Goal: Transaction & Acquisition: Book appointment/travel/reservation

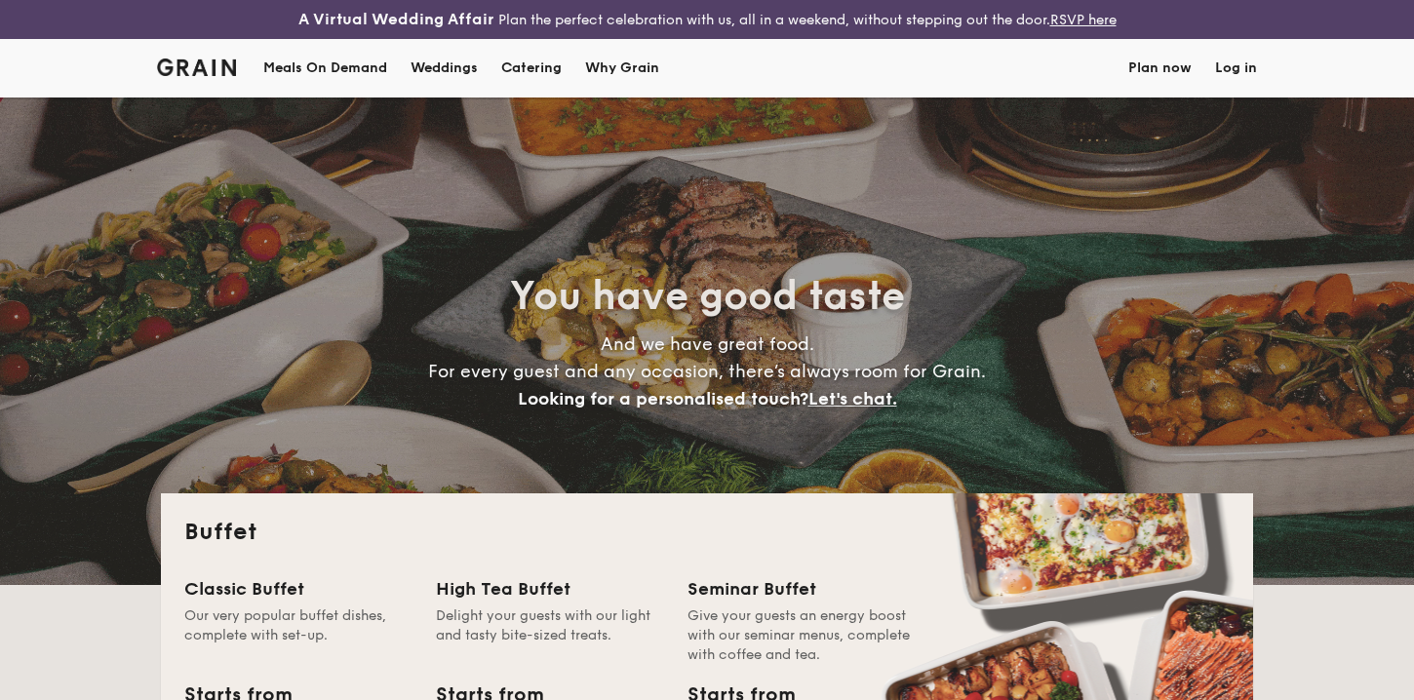
select select
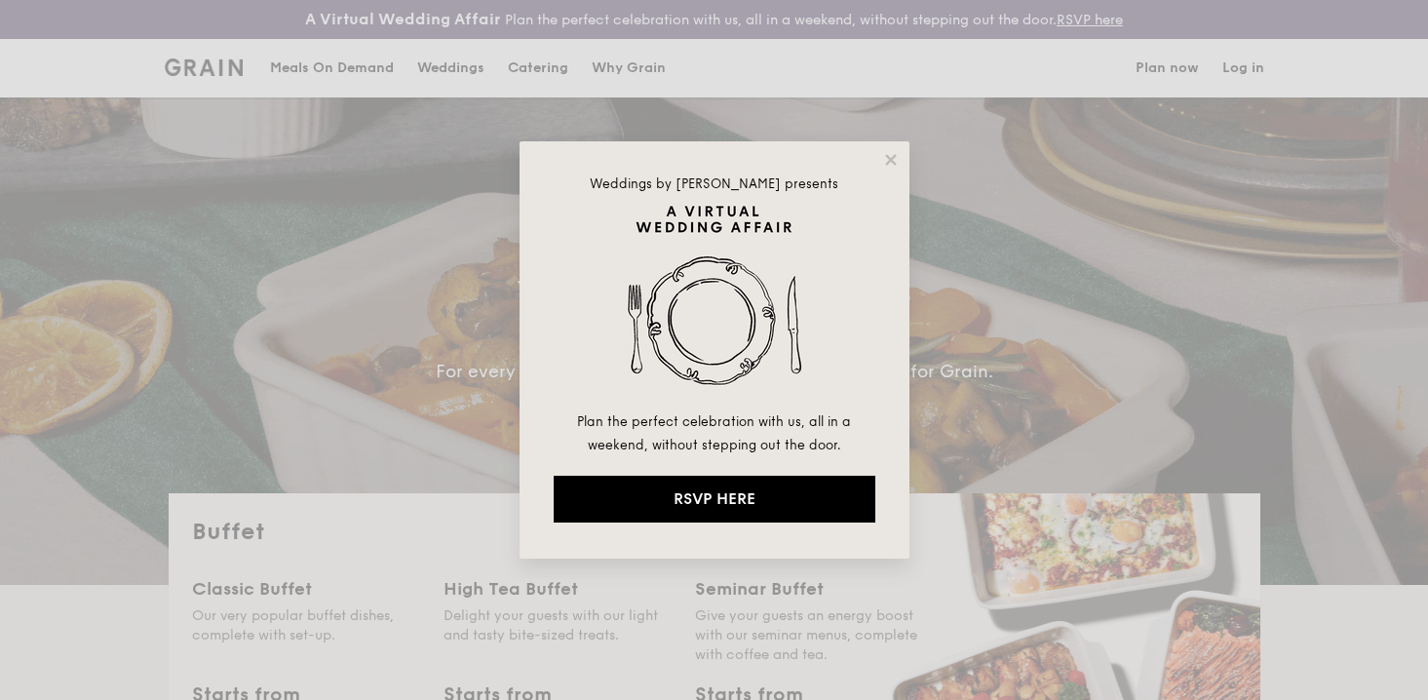
drag, startPoint x: 1245, startPoint y: 50, endPoint x: 1247, endPoint y: 68, distance: 18.6
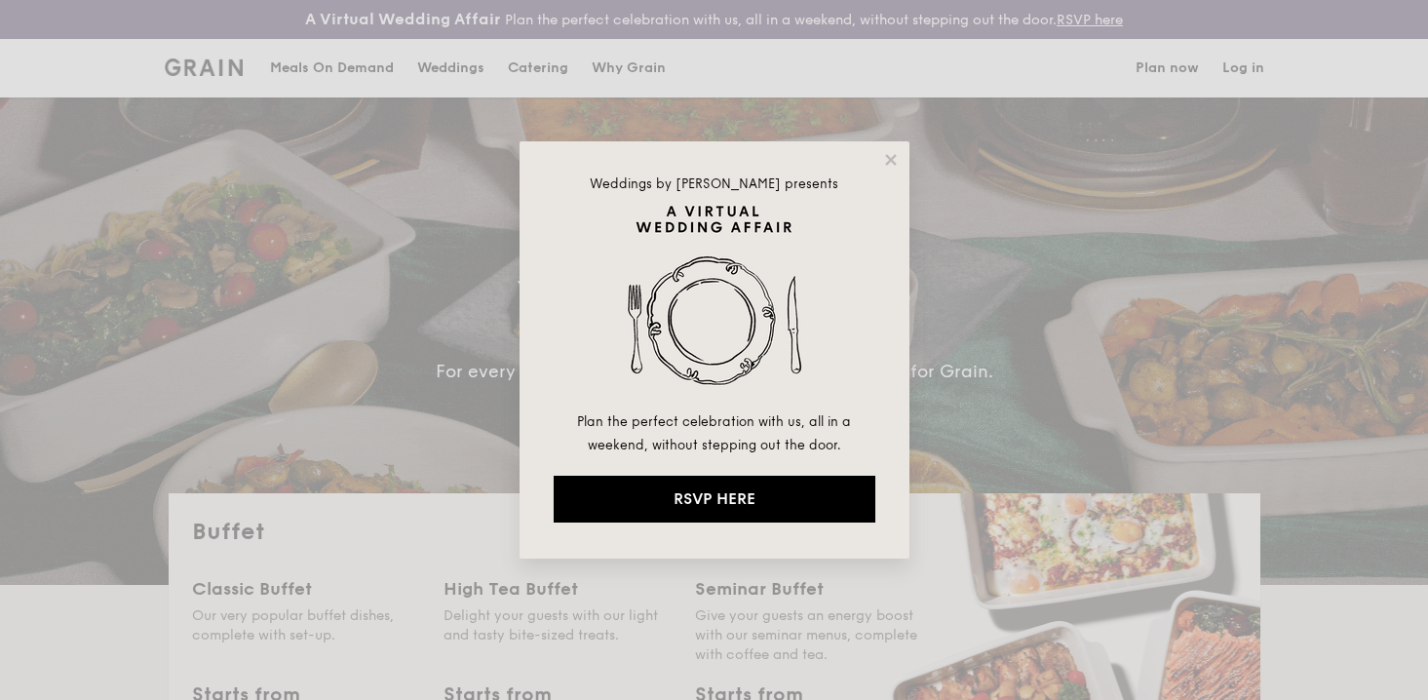
click at [1247, 68] on div "Weddings by Grain presents Plan the perfect celebration with us, all in a weeke…" at bounding box center [714, 350] width 1428 height 700
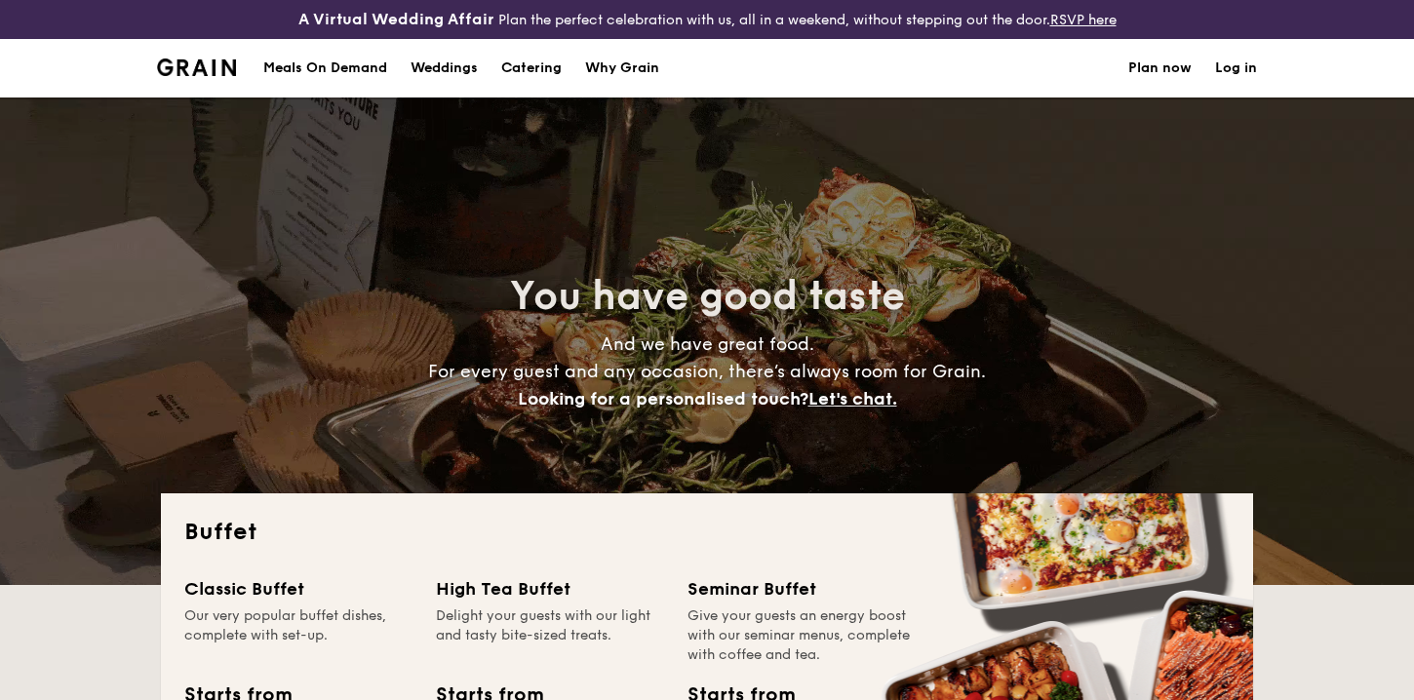
click at [1219, 69] on link "Log in" at bounding box center [1236, 68] width 42 height 58
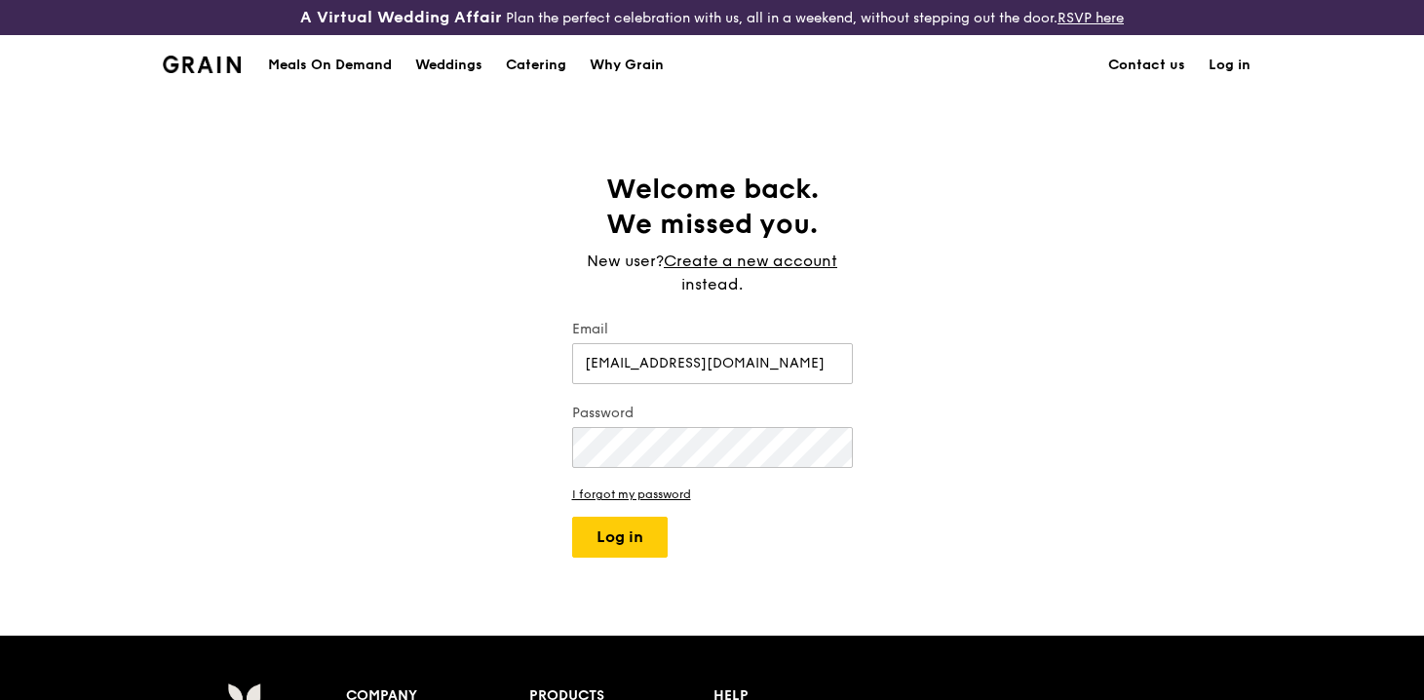
type input "darylccm@umich.edu"
click at [572, 517] on button "Log in" at bounding box center [620, 537] width 96 height 41
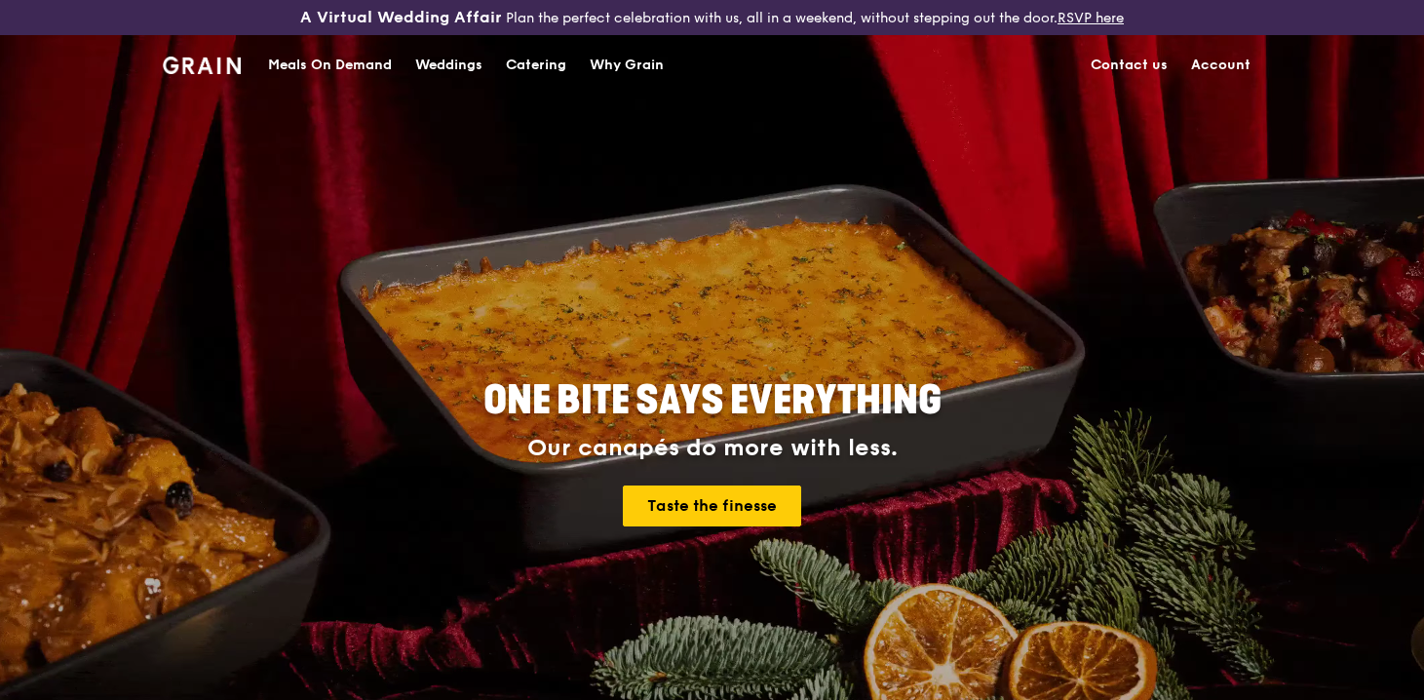
click at [1220, 68] on link "Account" at bounding box center [1221, 65] width 83 height 58
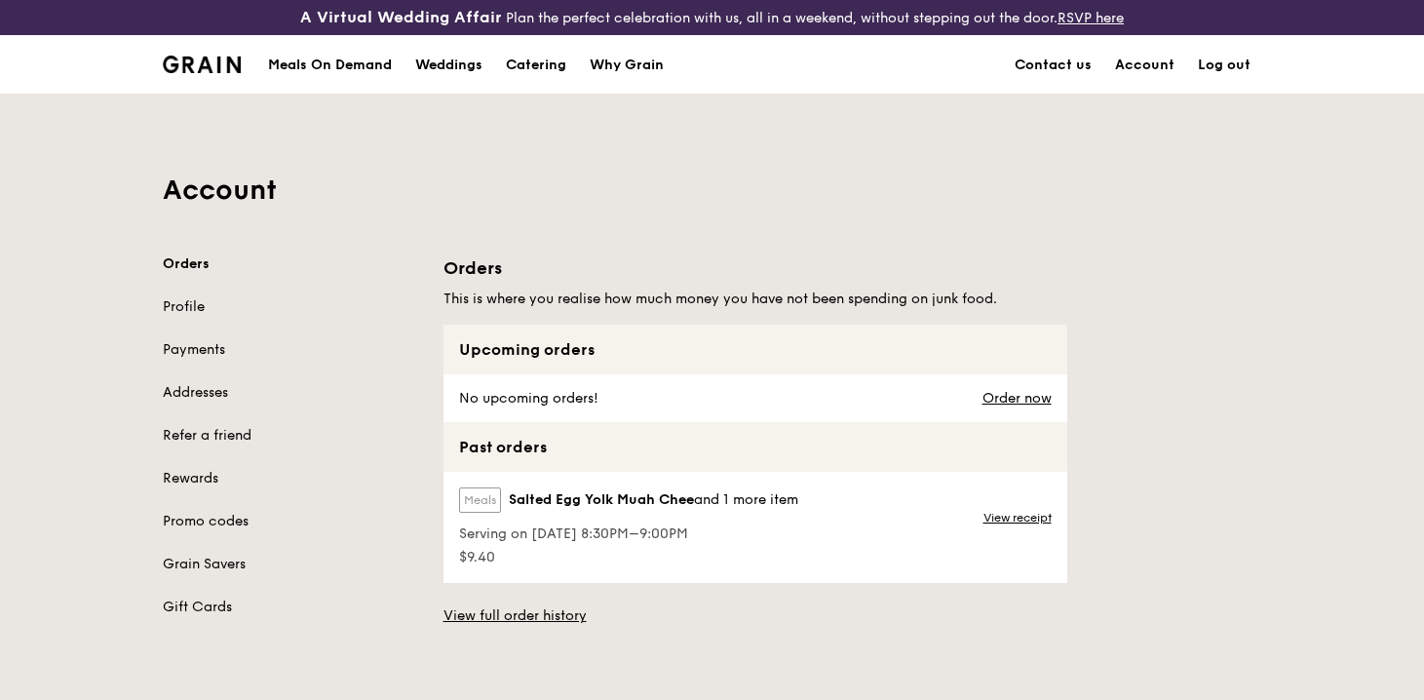
scroll to position [1, 0]
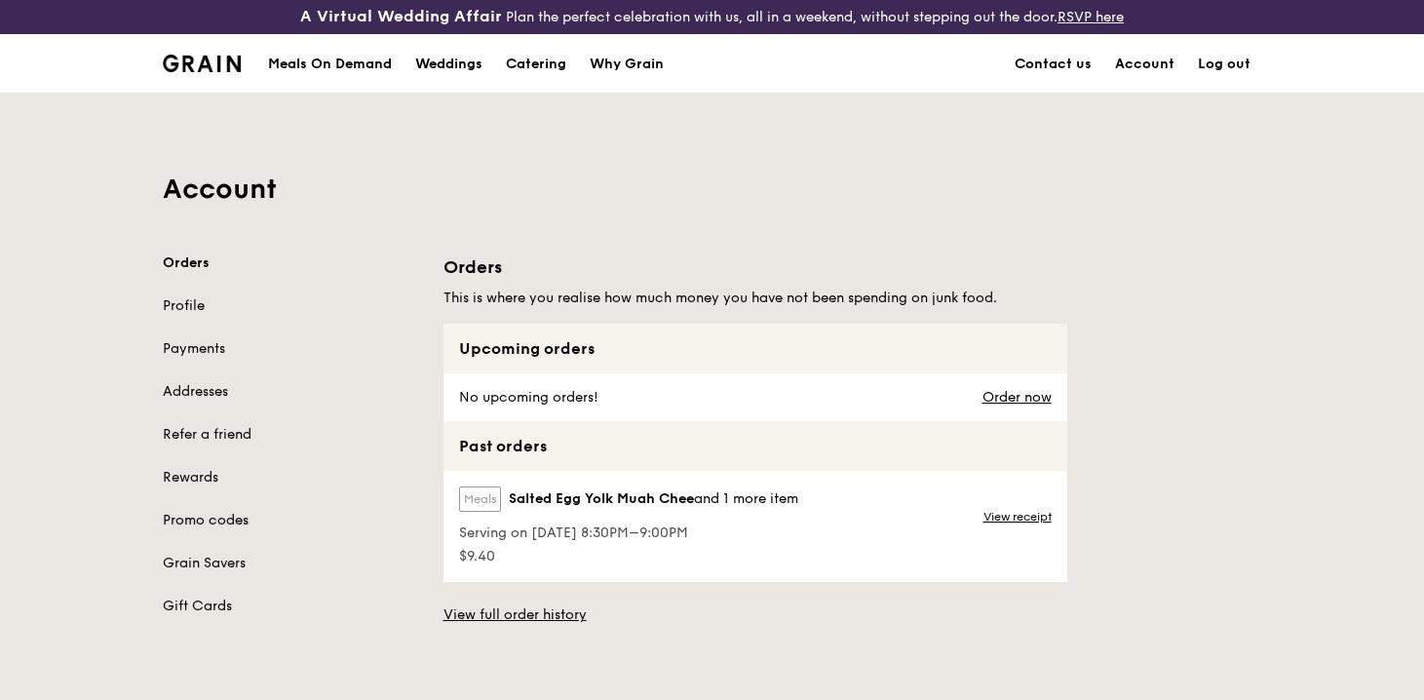
click at [228, 527] on link "Promo codes" at bounding box center [291, 520] width 257 height 19
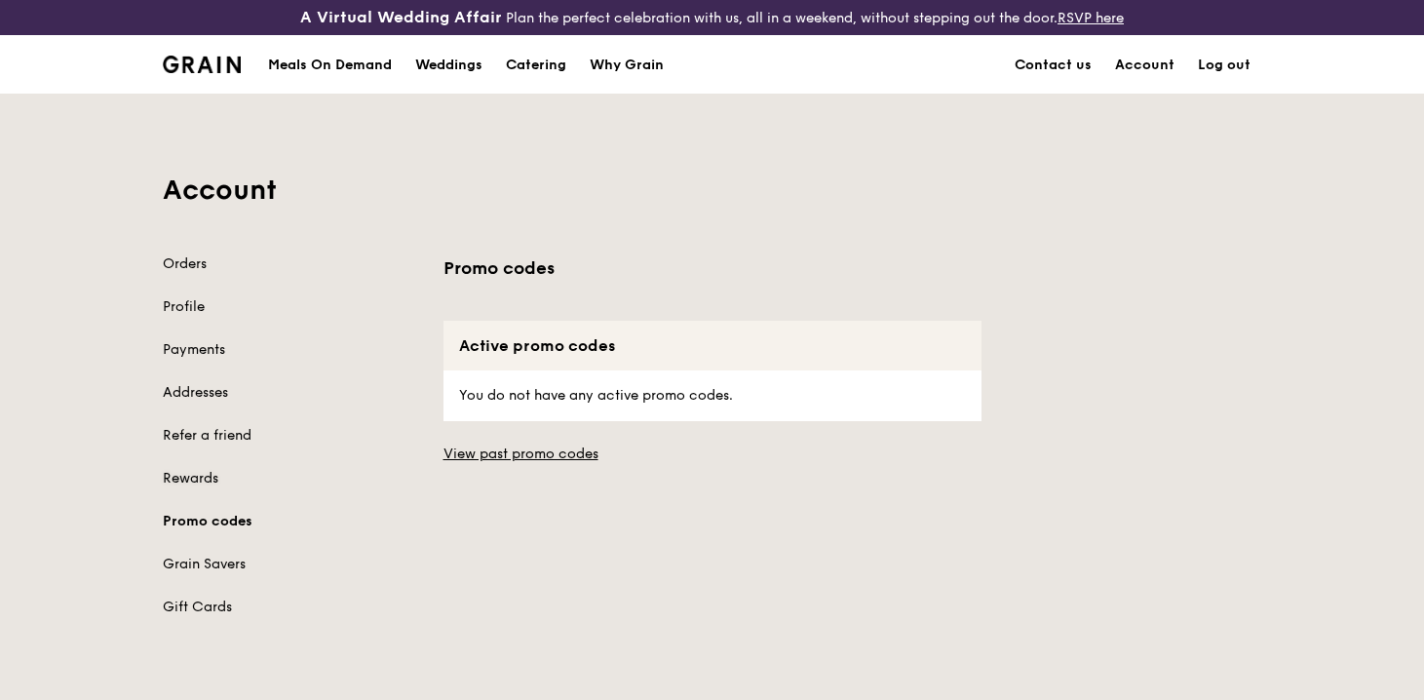
click at [222, 477] on link "Rewards" at bounding box center [291, 478] width 257 height 19
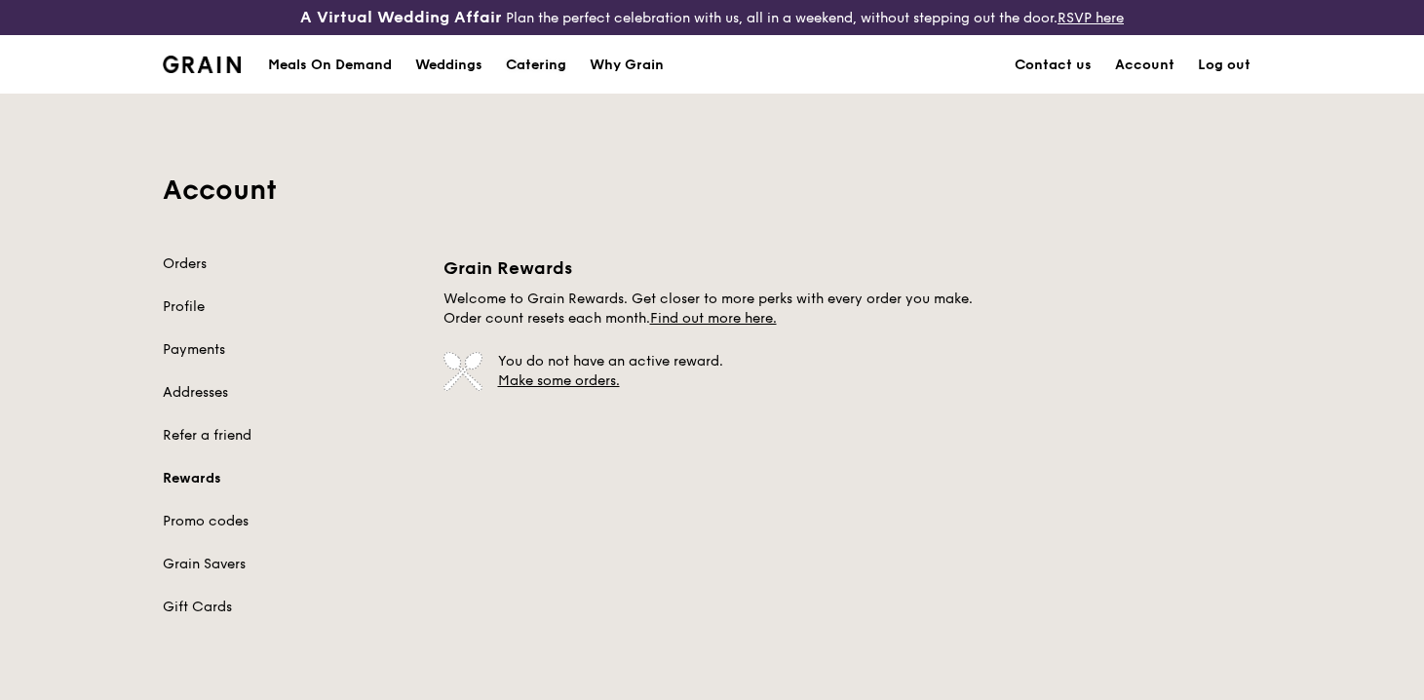
click at [532, 65] on div "Catering" at bounding box center [536, 65] width 60 height 58
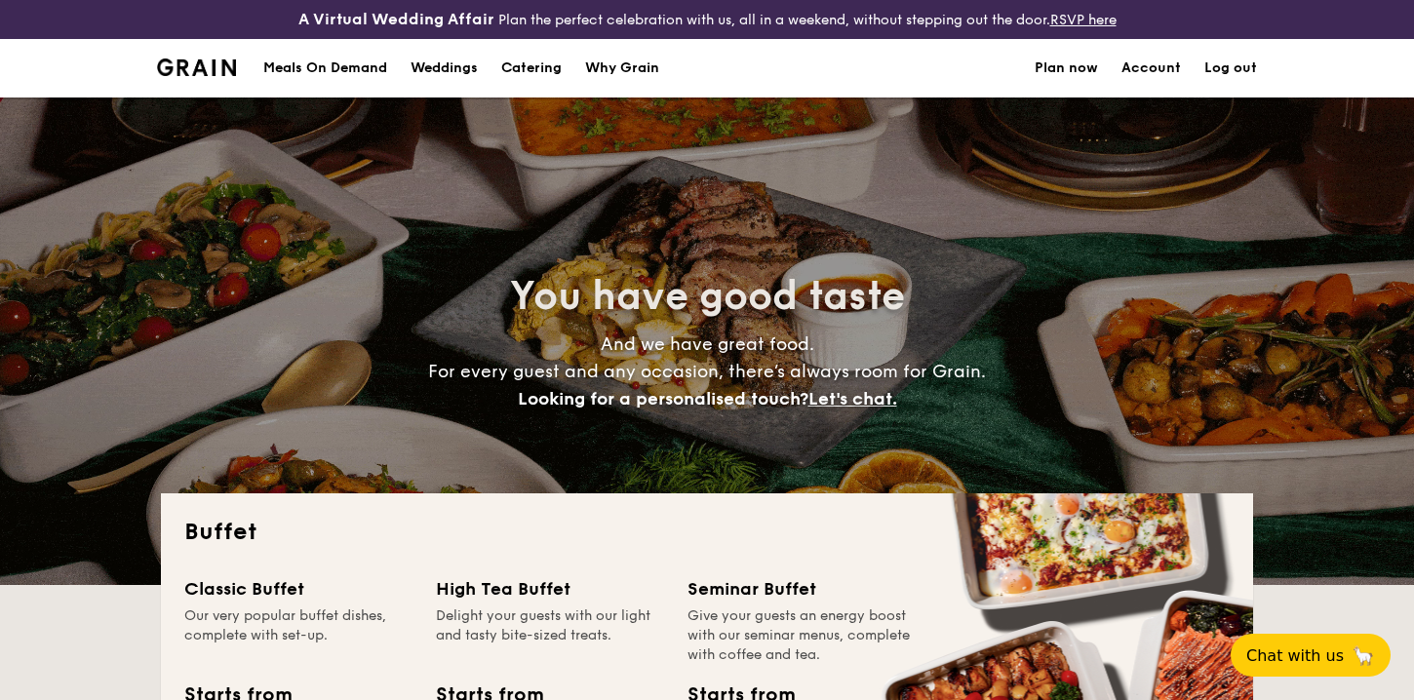
select select
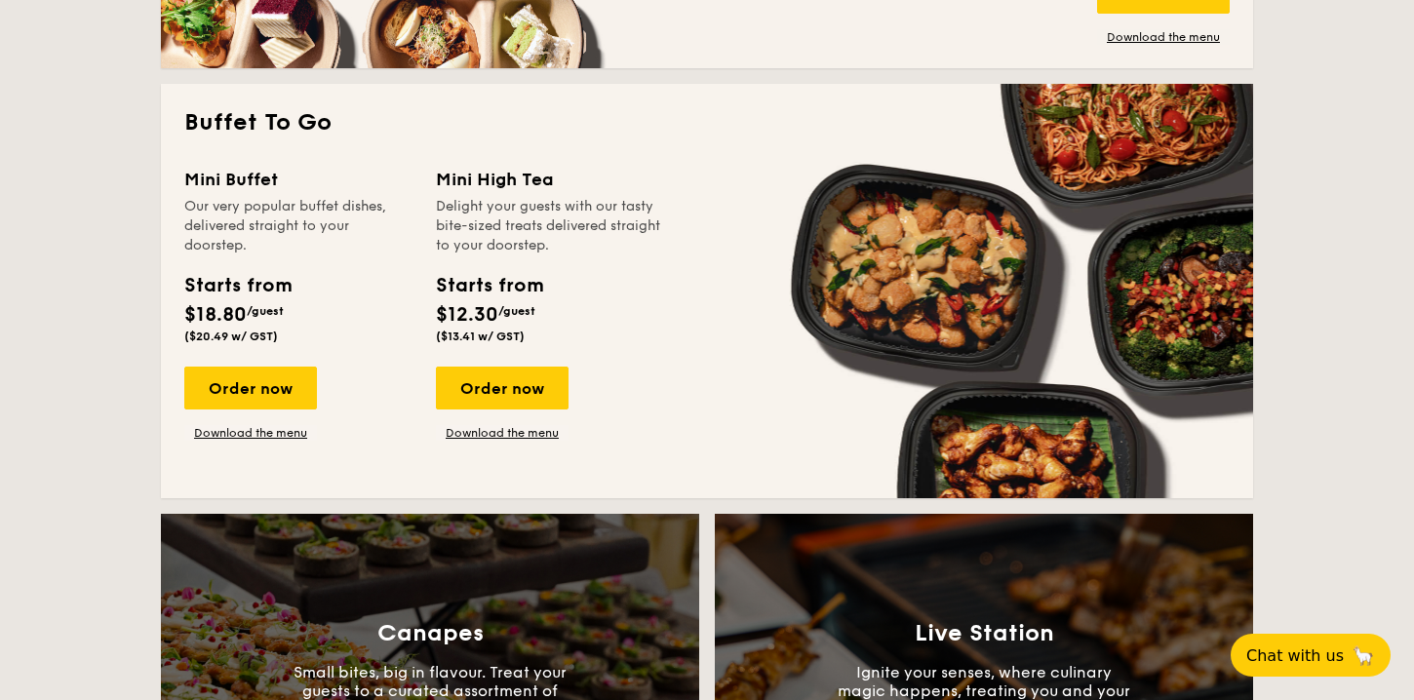
scroll to position [1310, 0]
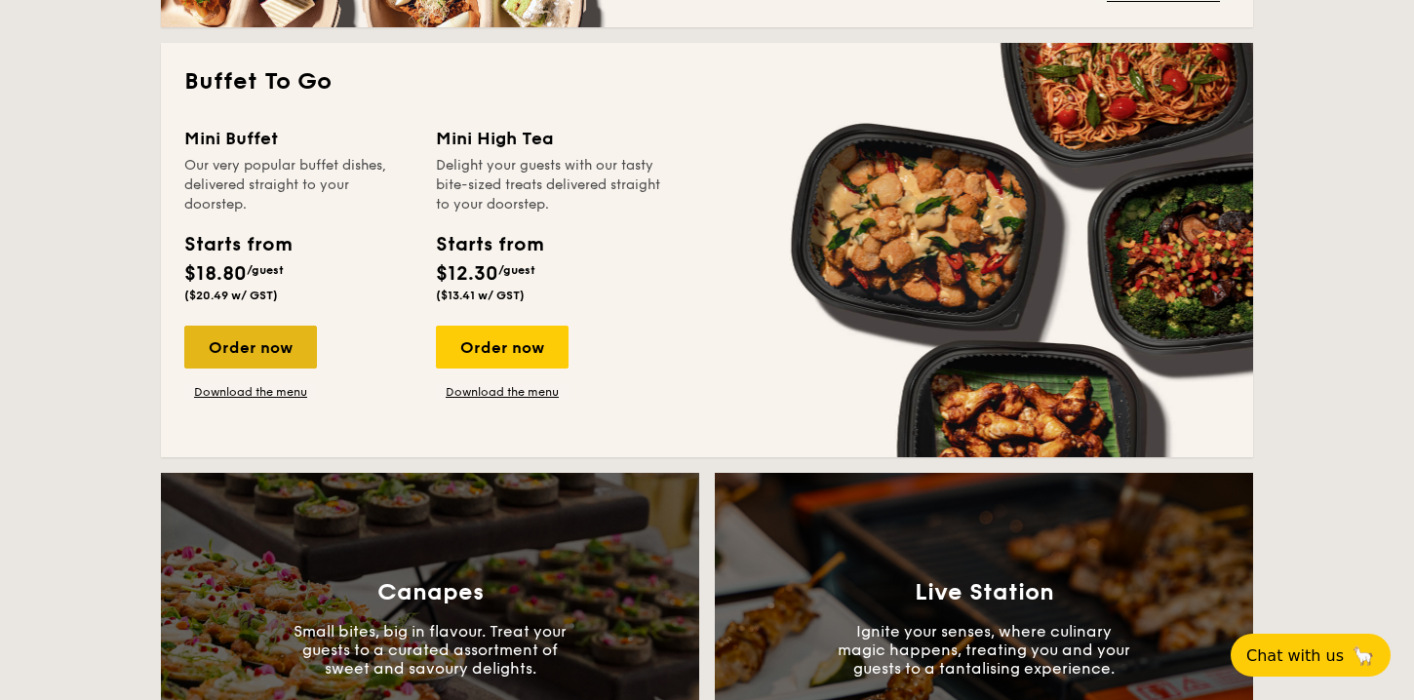
click at [290, 344] on div "Order now" at bounding box center [250, 347] width 133 height 43
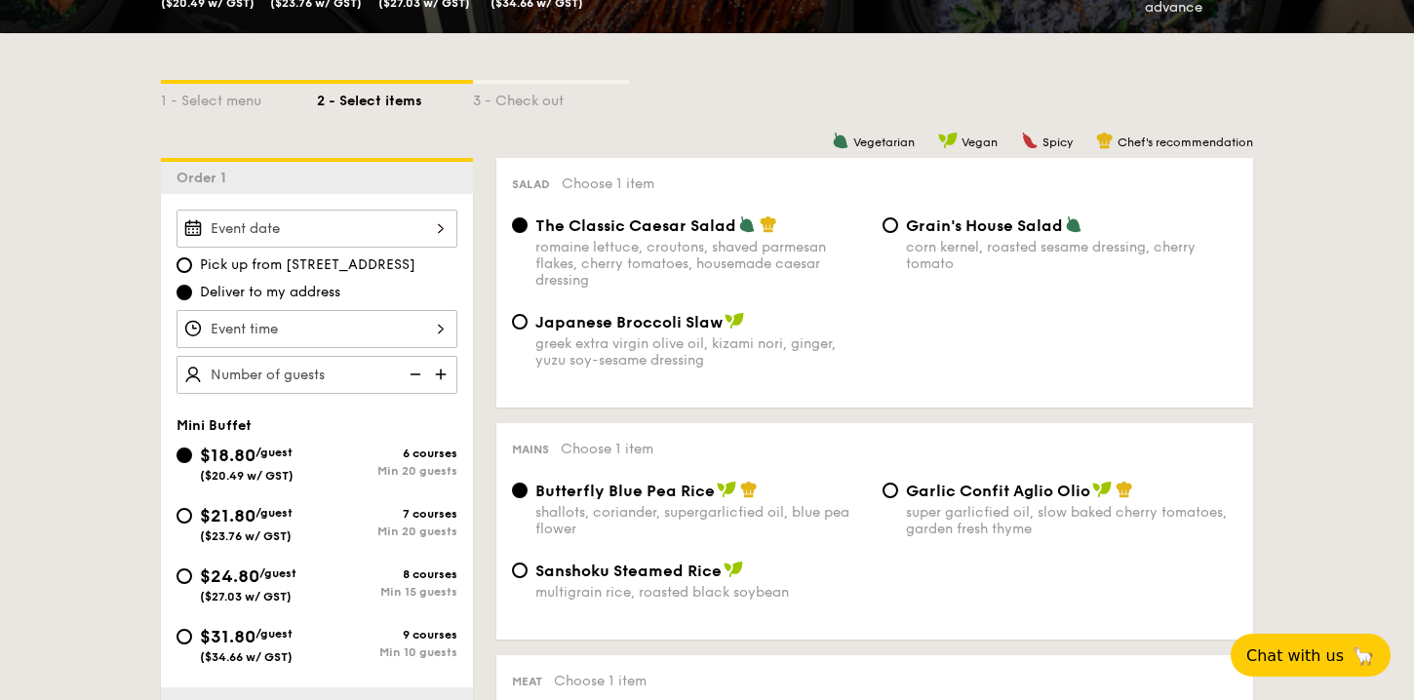
scroll to position [515, 0]
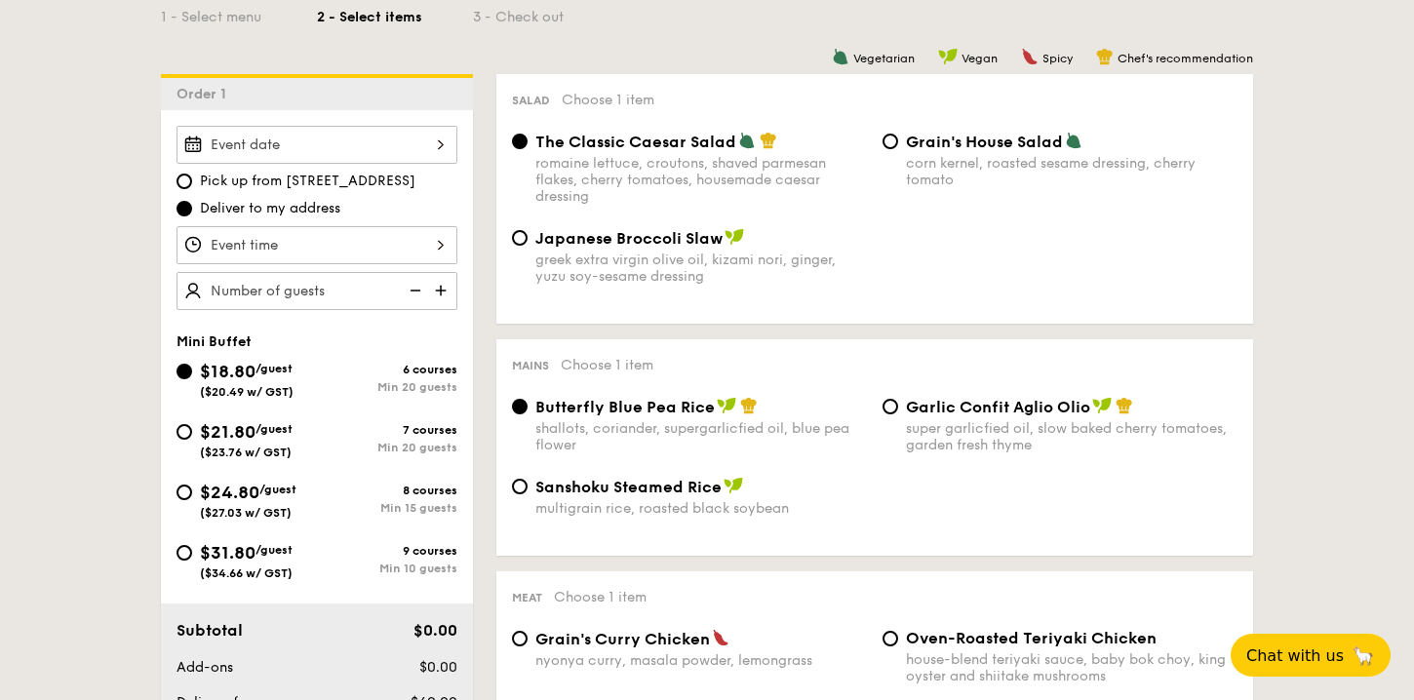
click at [194, 491] on div "$24.80 /guest ($27.03 w/ GST)" at bounding box center [246, 499] width 140 height 41
click at [192, 491] on input "$24.80 /guest ($27.03 w/ GST) 8 courses Min 15 guests" at bounding box center [184, 493] width 16 height 16
radio input "true"
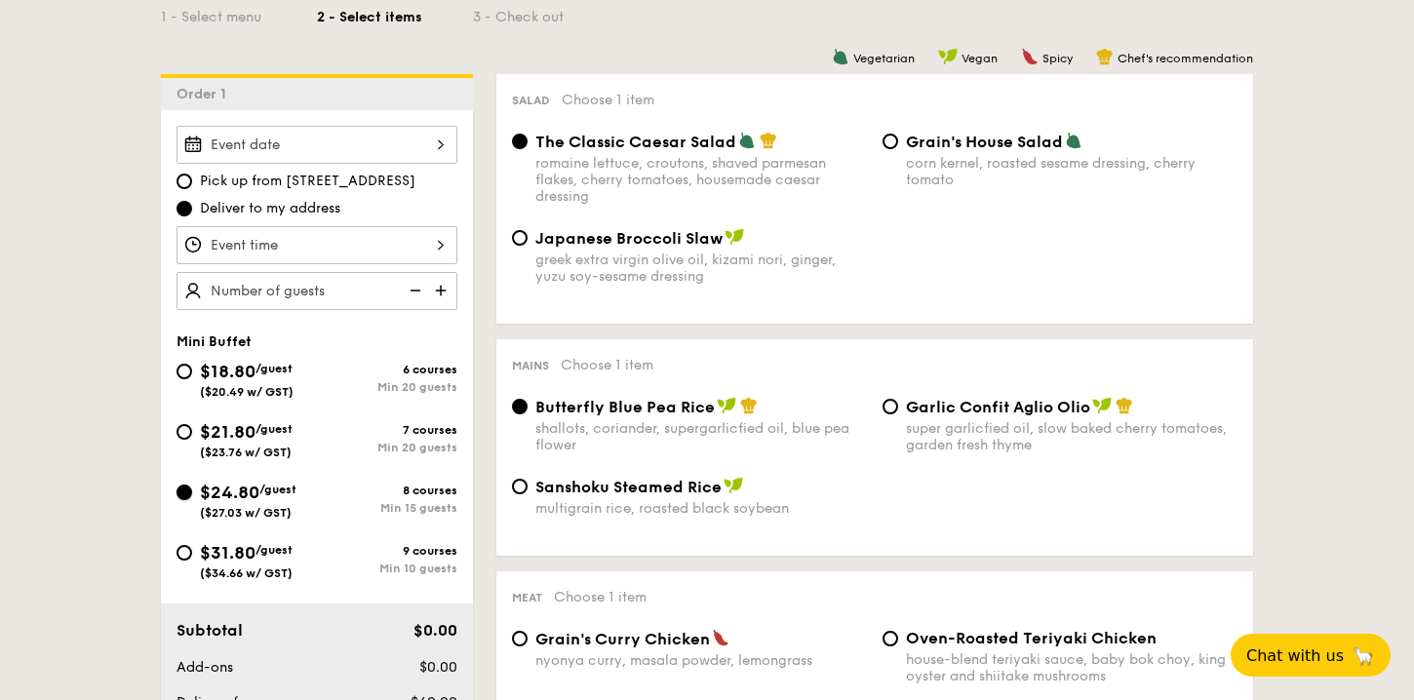
radio input "false"
radio input "true"
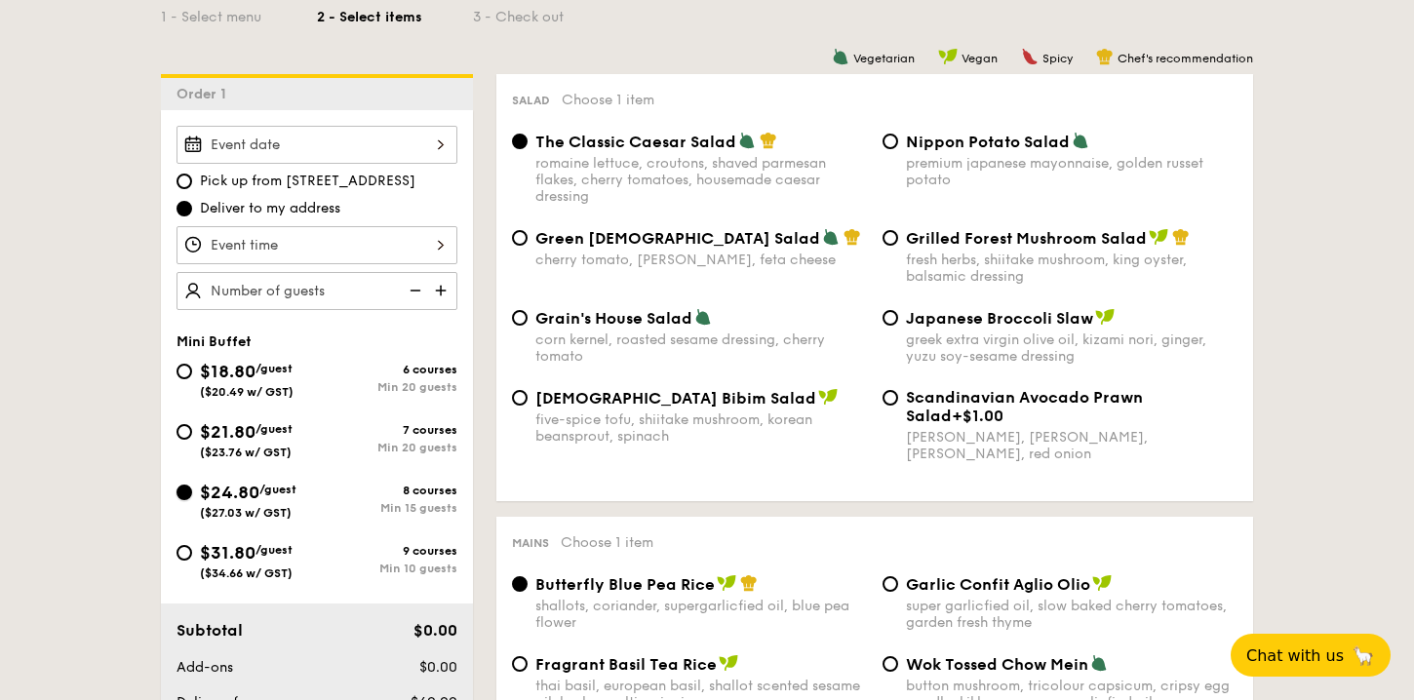
click at [187, 492] on input "$24.80 /guest ($27.03 w/ GST) 8 courses Min 15 guests" at bounding box center [184, 493] width 16 height 16
drag, startPoint x: 246, startPoint y: 234, endPoint x: 254, endPoint y: 241, distance: 11.1
click at [254, 241] on input "Smoked Mesquite Whole Chicken brined in our in-house blend of herbs and spices,…" at bounding box center [316, 245] width 281 height 38
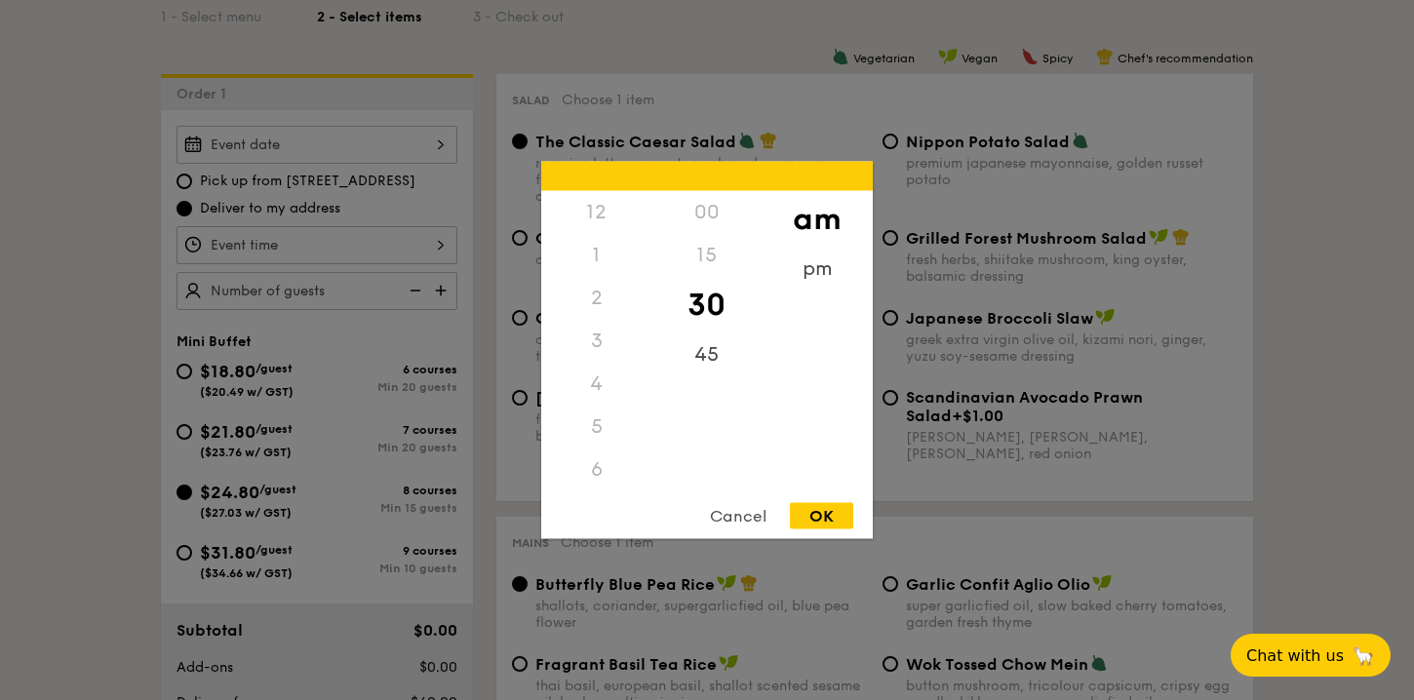
scroll to position [507, 0]
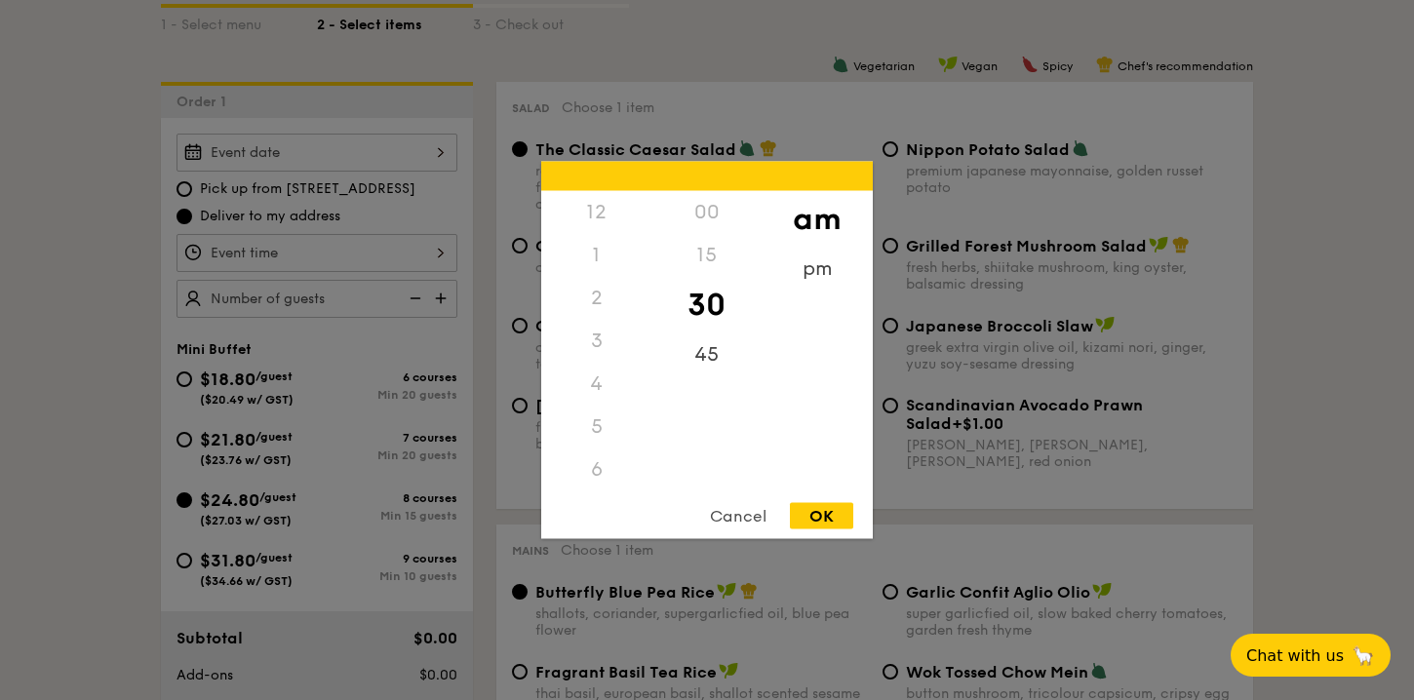
click at [597, 338] on div "3" at bounding box center [596, 341] width 110 height 43
drag, startPoint x: 793, startPoint y: 291, endPoint x: 817, endPoint y: 293, distance: 24.5
click at [816, 293] on div "am pm" at bounding box center [816, 339] width 110 height 297
click at [816, 263] on div "pm" at bounding box center [816, 276] width 110 height 57
drag, startPoint x: 604, startPoint y: 329, endPoint x: 591, endPoint y: 341, distance: 18.6
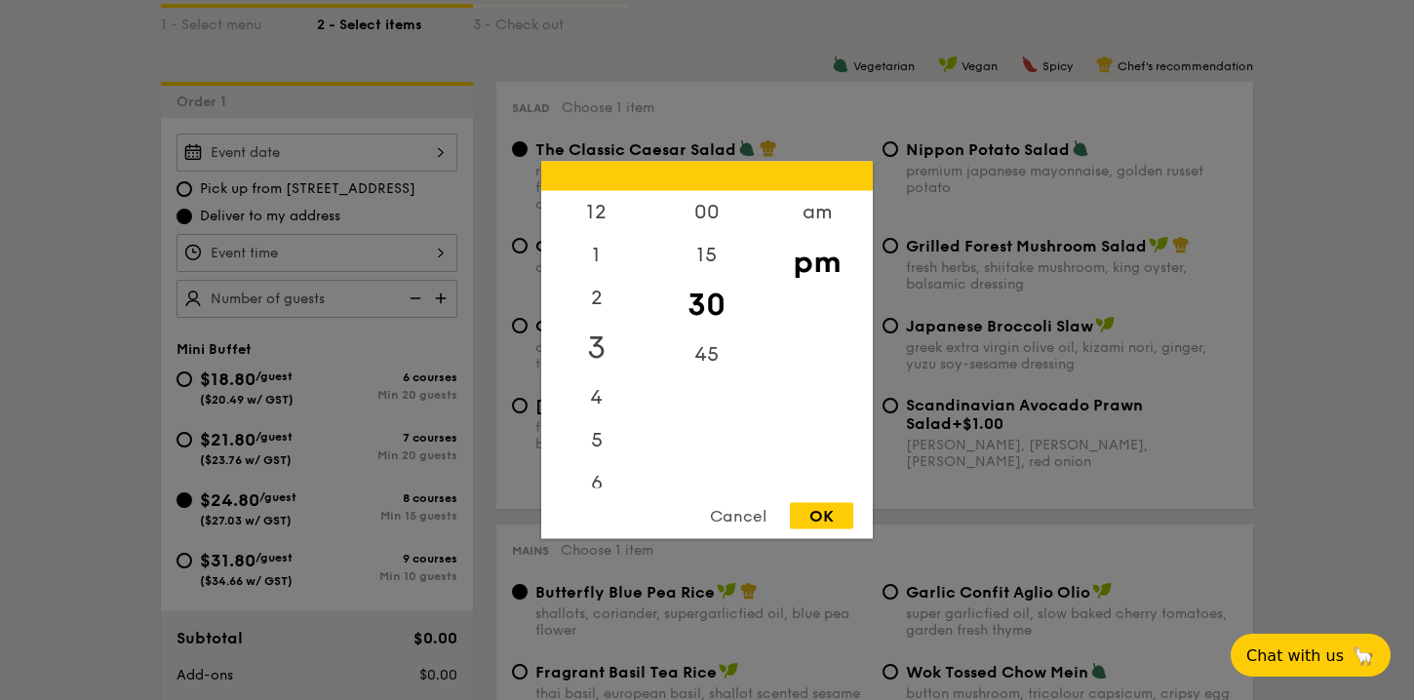
click at [591, 341] on div "3" at bounding box center [596, 348] width 110 height 57
click at [703, 223] on div "00" at bounding box center [706, 219] width 110 height 57
click at [821, 517] on div "OK" at bounding box center [821, 516] width 63 height 26
type input "3:00PM"
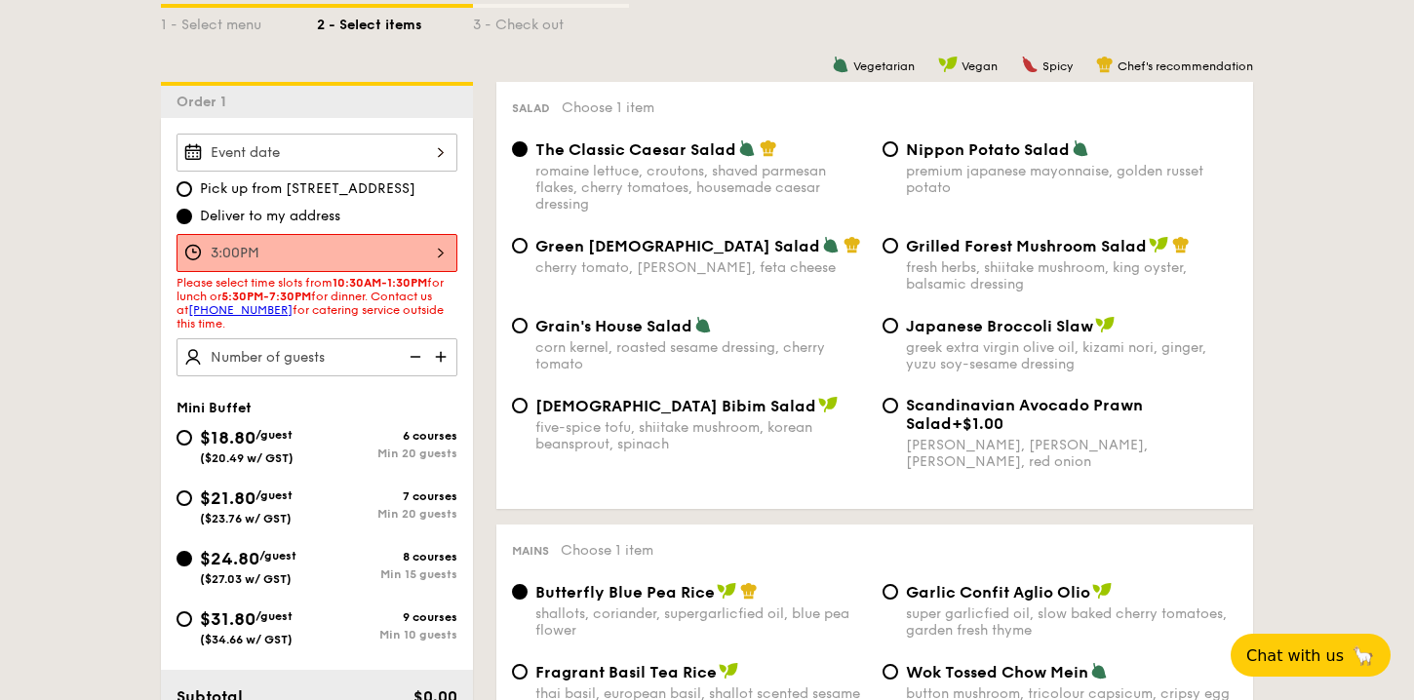
click at [333, 146] on input "Smoked Mesquite Whole Chicken brined in our in-house blend of herbs and spices,…" at bounding box center [316, 153] width 281 height 38
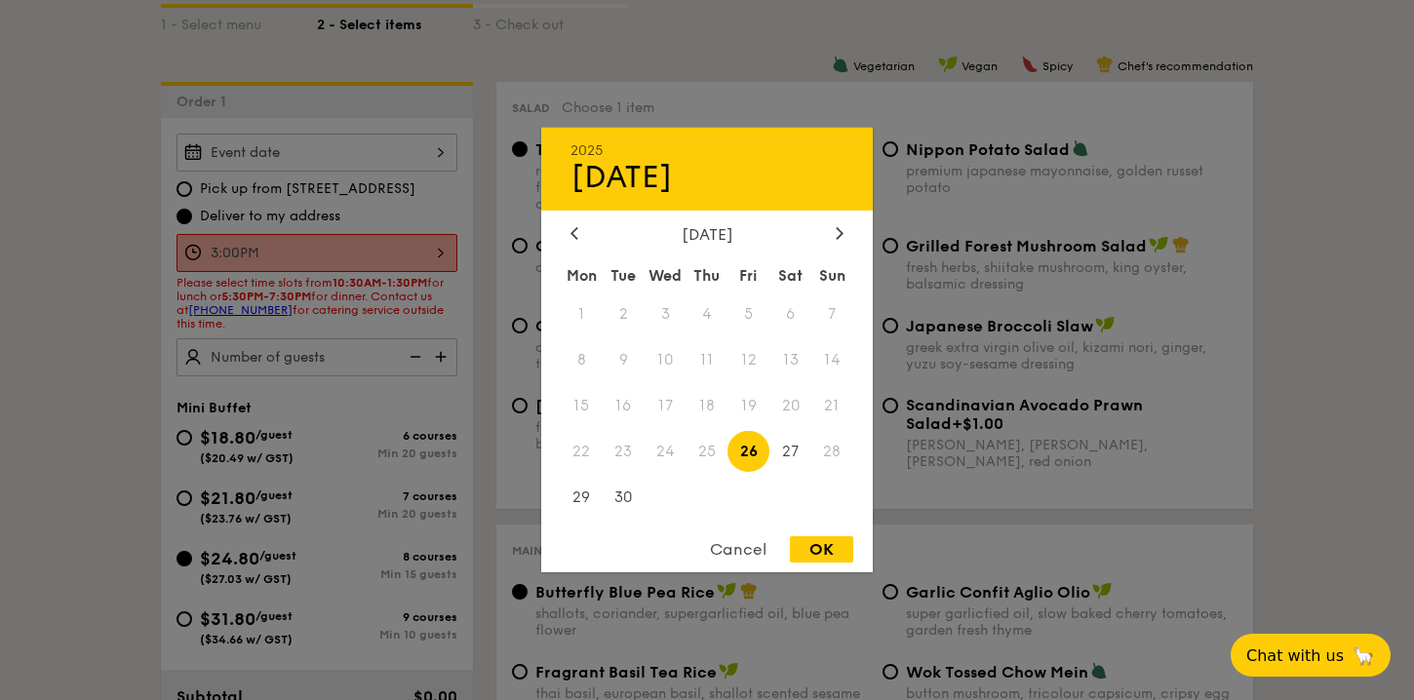
click at [76, 133] on div at bounding box center [707, 350] width 1414 height 700
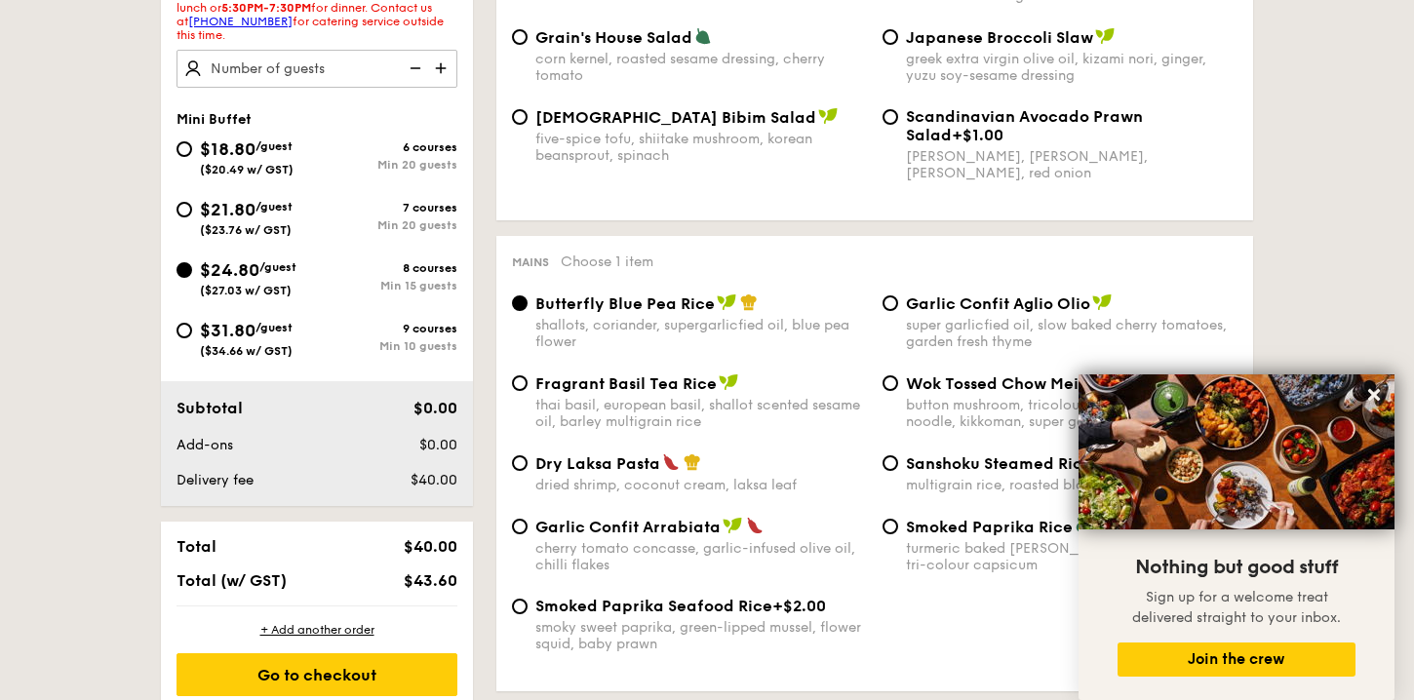
scroll to position [514, 0]
